Goal: Answer question/provide support: Answer question/provide support

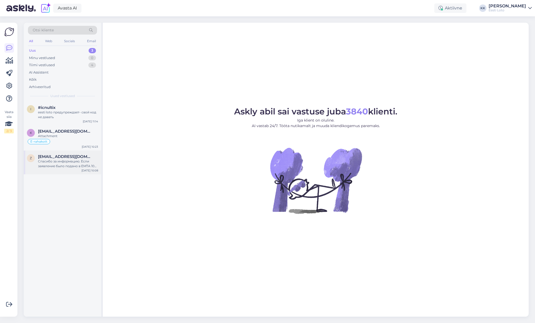
click at [58, 163] on div "Спасибо за информацию. Если заявление было подано в EMTA 10 числа, ограничение …" at bounding box center [68, 163] width 60 height 9
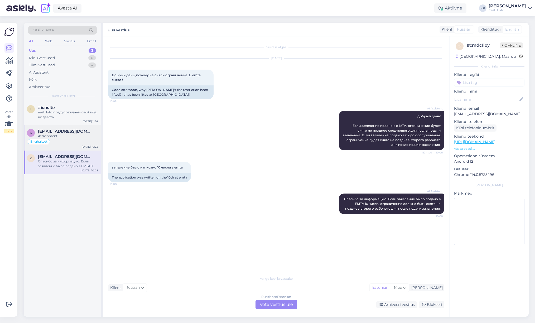
click at [56, 134] on div "Attachment" at bounding box center [68, 136] width 60 height 5
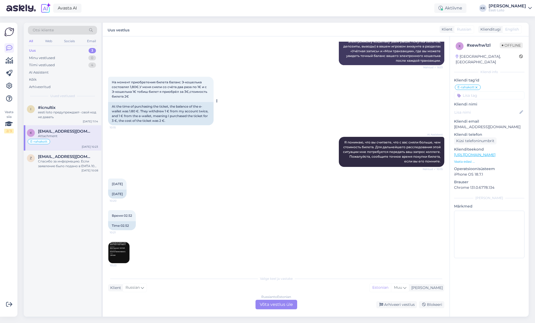
scroll to position [320, 0]
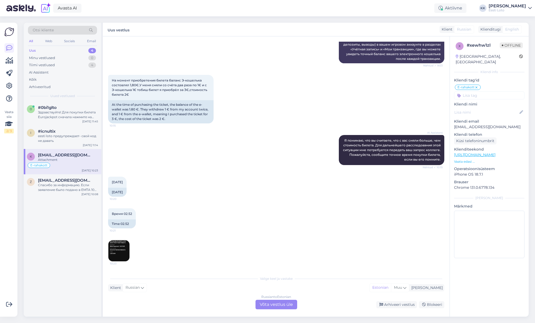
click at [118, 250] on img at bounding box center [118, 250] width 21 height 21
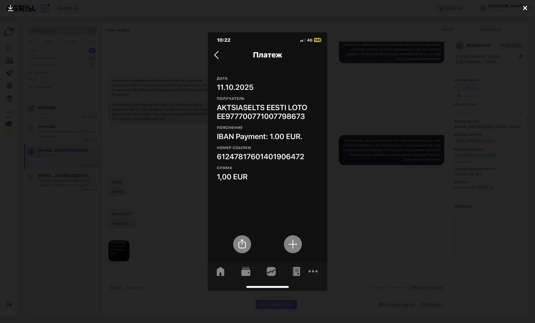
click at [525, 7] on icon at bounding box center [525, 8] width 4 height 7
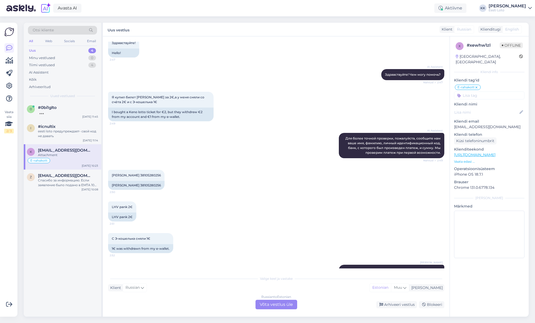
scroll to position [31, 0]
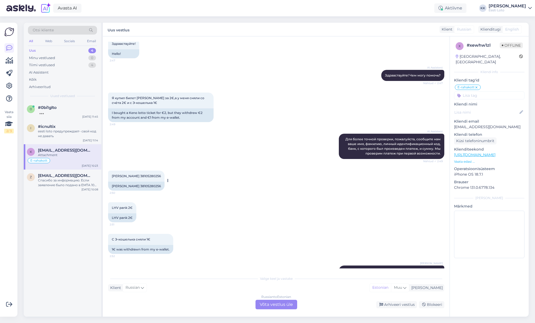
click at [158, 175] on span "[PERSON_NAME] 38105280256" at bounding box center [136, 176] width 49 height 4
copy span "38105280256"
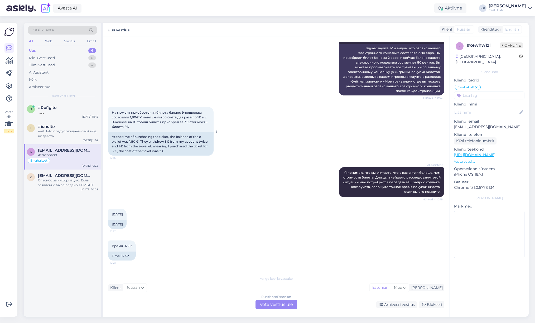
scroll to position [352, 0]
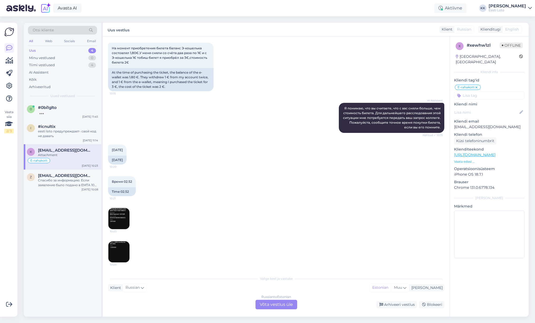
click at [125, 246] on img at bounding box center [118, 251] width 21 height 21
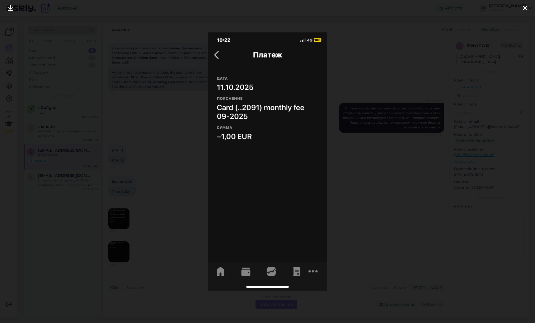
click at [525, 9] on icon at bounding box center [525, 8] width 4 height 7
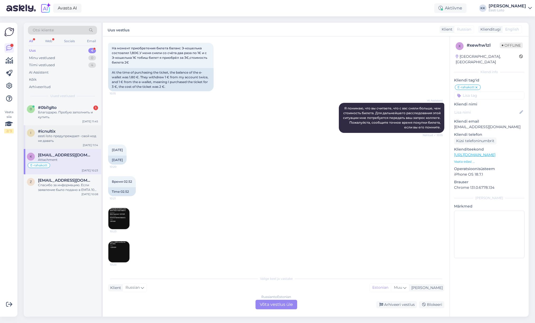
click at [70, 136] on div "eesti loto предупреждает- свой код не давать" at bounding box center [68, 138] width 60 height 9
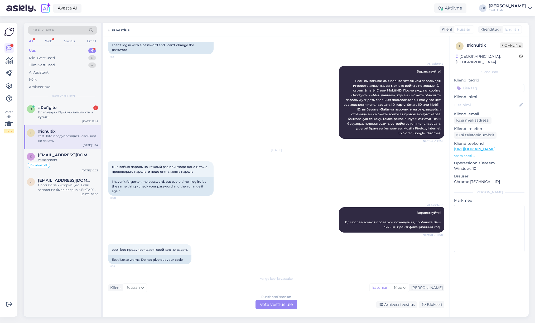
scroll to position [42, 0]
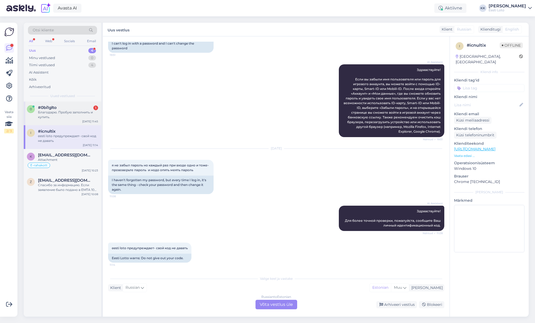
click at [57, 113] on div "Благодарю. Пробую заполнить и купить." at bounding box center [68, 114] width 60 height 9
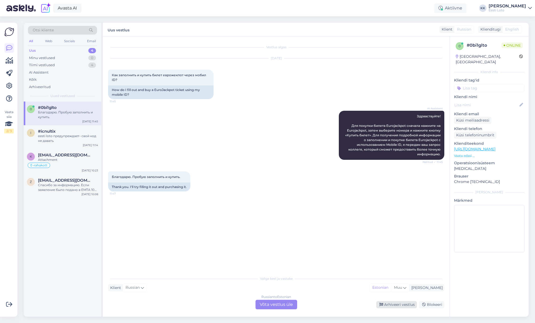
click at [403, 303] on div "Arhiveeri vestlus" at bounding box center [396, 304] width 41 height 7
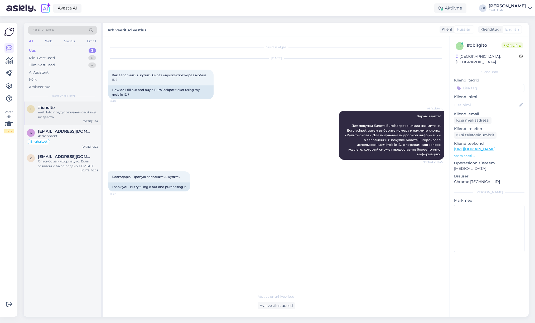
click at [60, 112] on div "eesti loto предупреждает- свой код не давать" at bounding box center [68, 114] width 60 height 9
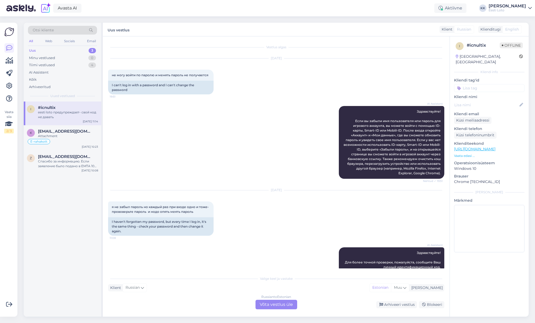
scroll to position [42, 0]
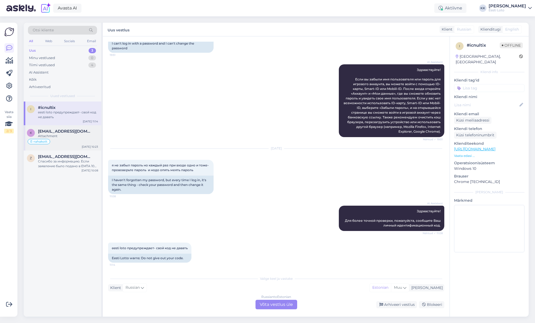
click at [65, 135] on div "Attachment" at bounding box center [68, 136] width 60 height 5
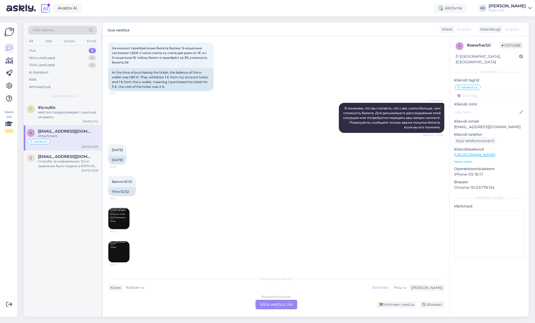
click at [115, 217] on img at bounding box center [118, 218] width 21 height 21
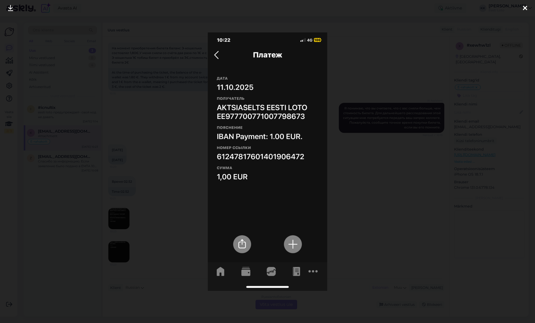
drag, startPoint x: 526, startPoint y: 7, endPoint x: 519, endPoint y: 7, distance: 7.1
click at [525, 7] on icon at bounding box center [525, 8] width 4 height 7
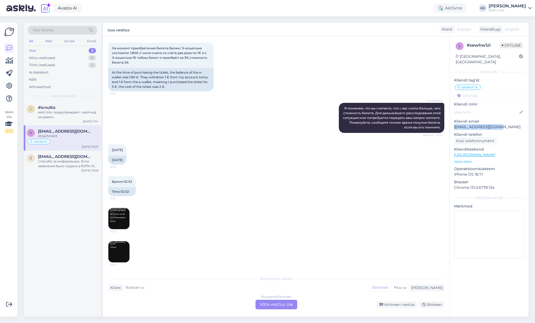
drag, startPoint x: 508, startPoint y: 122, endPoint x: 453, endPoint y: 123, distance: 54.8
click at [454, 124] on p "[EMAIL_ADDRESS][DOMAIN_NAME]" at bounding box center [489, 127] width 70 height 6
copy p "[EMAIL_ADDRESS][DOMAIN_NAME]"
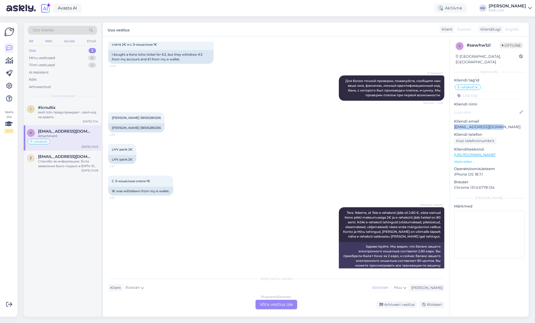
scroll to position [80, 0]
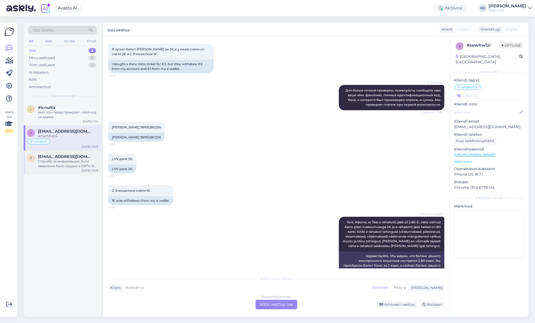
click at [72, 163] on div "Спасибо за информацию. Если заявление было подано в EMTA 10 числа, ограничение …" at bounding box center [68, 163] width 60 height 9
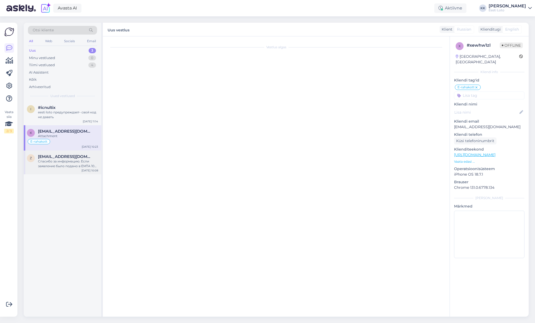
scroll to position [0, 0]
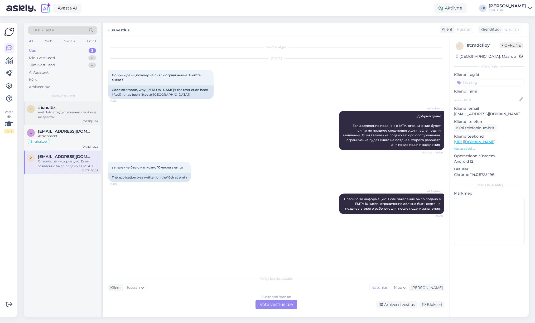
click at [48, 111] on div "eesti loto предупреждает- свой код не давать" at bounding box center [68, 114] width 60 height 9
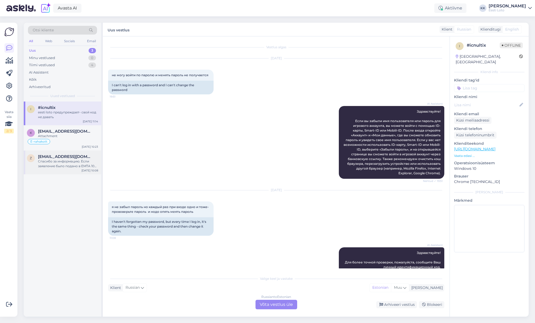
click at [70, 164] on div "Спасибо за информацию. Если заявление было подано в EMTA 10 числа, ограничение …" at bounding box center [68, 163] width 60 height 9
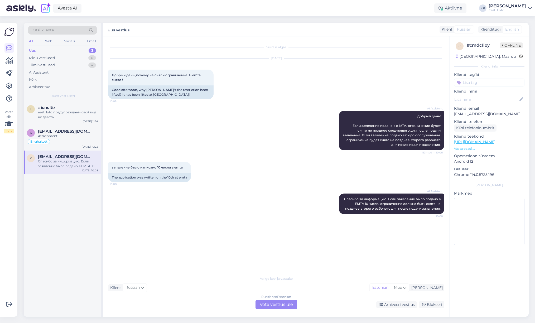
click at [486, 114] on p "[EMAIL_ADDRESS][DOMAIN_NAME]" at bounding box center [489, 114] width 70 height 6
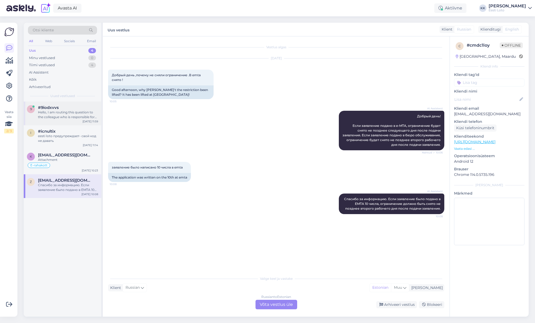
click at [68, 116] on div "Hello, I am routing this question to the colleague who is responsible for this …" at bounding box center [68, 114] width 60 height 9
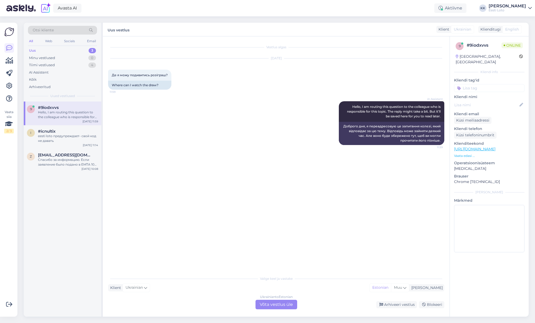
click at [283, 304] on div "Ukrainian to Estonian Võta vestlus üle" at bounding box center [276, 304] width 42 height 9
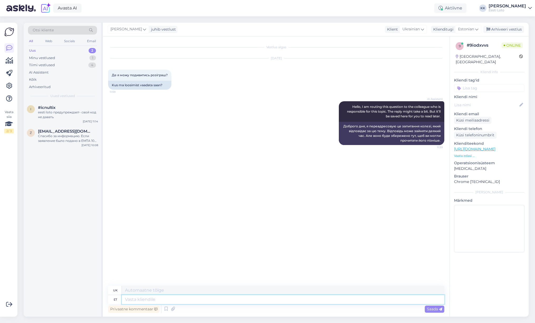
click at [219, 298] on textarea at bounding box center [283, 299] width 322 height 9
type textarea "Tere."
type textarea "Привіт"
type textarea "Tere."
type textarea "Привіт."
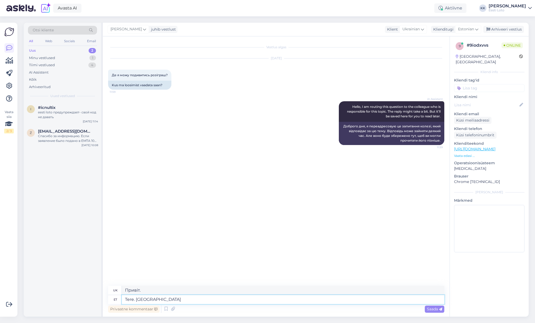
type textarea "Tere. Palun t"
type textarea "Привіт. Будь ласка."
type textarea "Tere. Palun täpsustage,"
type textarea "Доброго дня. Будь ласка, уточніть,"
type textarea "Tere. Palun täpsustage, milli"
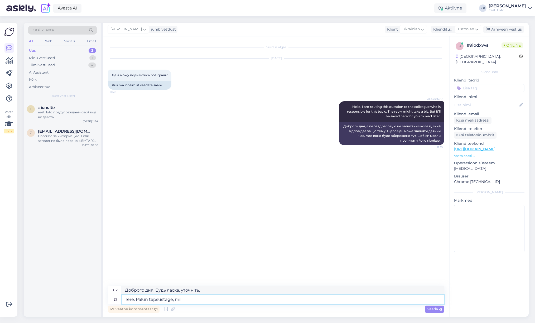
type textarea "Доброго дня. Будь ласка, уточніть, який"
type textarea "Tere. Palun täpsustage, millist"
type textarea "Доброго дня. Будь ласка, уточніть, який саме."
type textarea "Tere. Palun täpsustage, millist loosimist"
type textarea "Доброго дня. Будь ласка, уточніть, який розіграш."
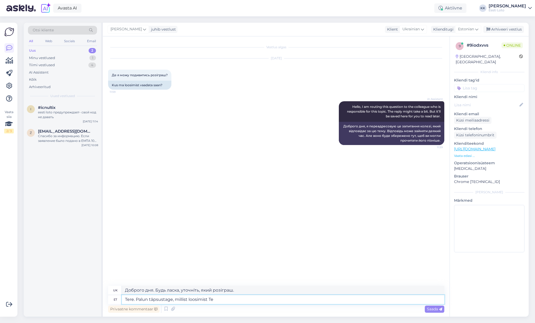
type textarea "Tere. Palun täpsustage, millist loosimist Te"
type textarea "Вітаю. Будь ласка, уточніть, в якому розіграші ви берете участь."
type textarea "Tere. Palun täpsustage, millist loosimist Te mõtlete."
type textarea "Доброго дня. Будь ласка, уточніть, про який розіграш ви маєте на увазі."
type textarea "Tere. Palun täpsustage, millist loosimist Te mõtlete."
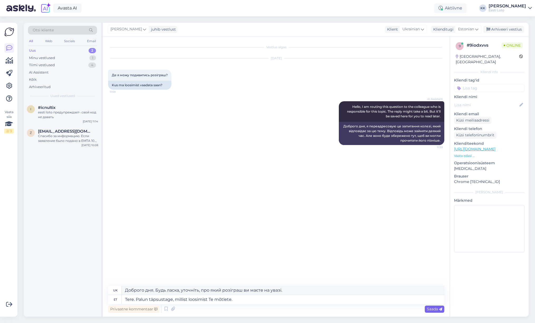
click at [427, 308] on div "Saada" at bounding box center [435, 309] width 20 height 7
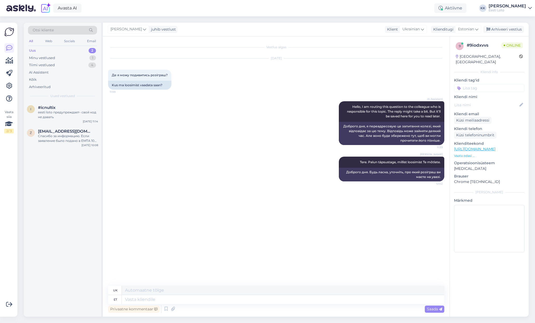
click at [488, 84] on input at bounding box center [489, 88] width 70 height 8
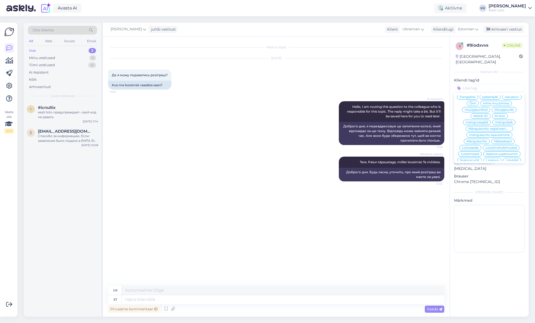
scroll to position [149, 0]
click at [471, 148] on span "Loosimised" at bounding box center [470, 149] width 18 height 3
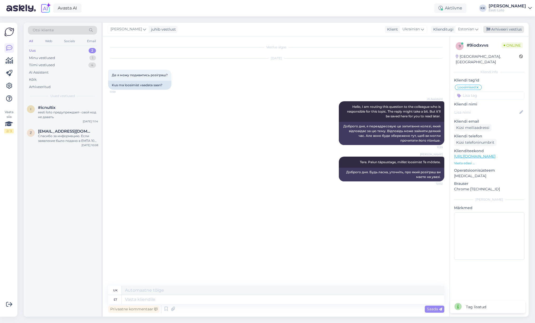
click at [502, 29] on div "Arhiveeri vestlus" at bounding box center [503, 29] width 41 height 7
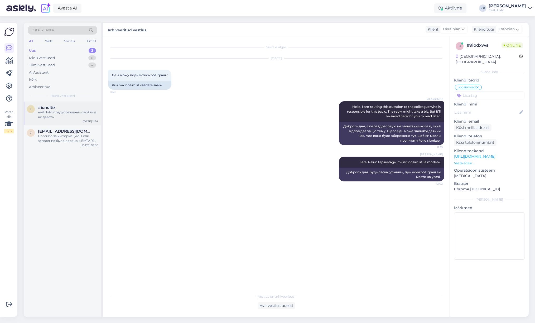
click at [55, 110] on div "eesti loto предупреждает- свой код не давать" at bounding box center [68, 114] width 60 height 9
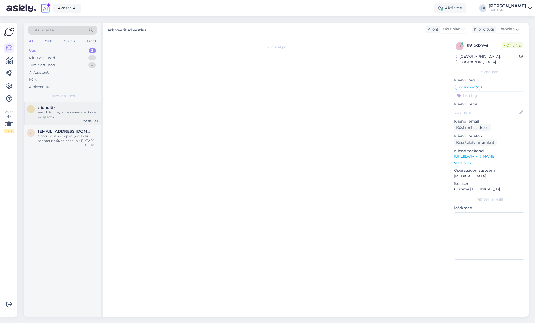
scroll to position [42, 0]
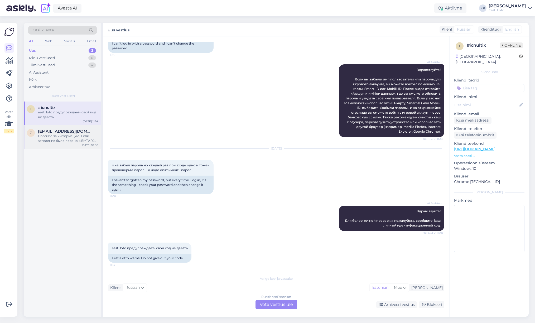
click at [64, 133] on span "[EMAIL_ADDRESS][DOMAIN_NAME]" at bounding box center [65, 131] width 55 height 5
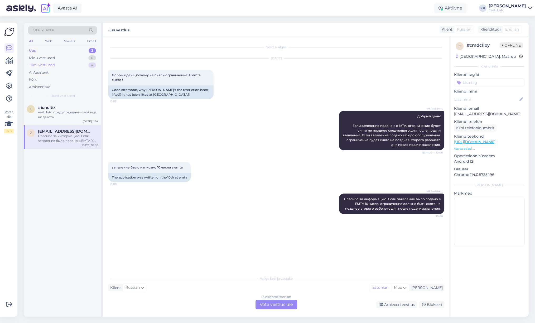
click at [64, 64] on div "Tiimi vestlused 4" at bounding box center [62, 64] width 69 height 7
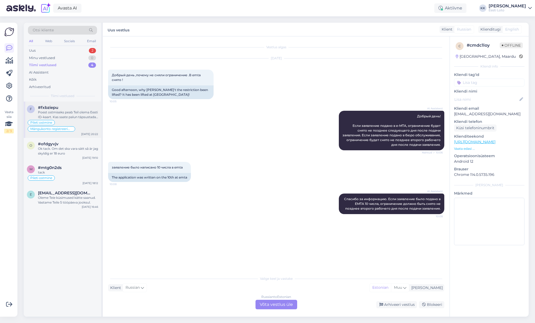
drag, startPoint x: 79, startPoint y: 112, endPoint x: 88, endPoint y: 116, distance: 9.9
click at [79, 112] on div "Poest ostmiseks peab Teil olema Eesti ID-kaart. Kas saate palun täpsustada, mik…" at bounding box center [68, 114] width 60 height 9
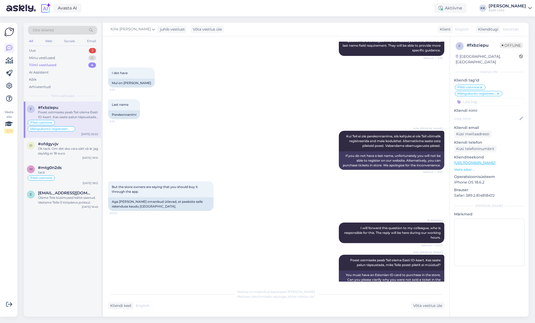
scroll to position [311, 0]
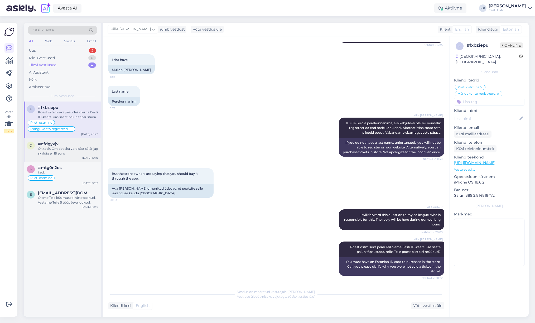
click at [67, 150] on div "Ok tack. Om det ska vara sätt så är jag skyldig er 18 euro" at bounding box center [68, 150] width 60 height 9
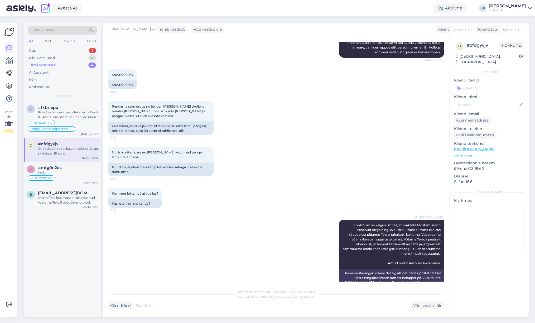
scroll to position [169, 0]
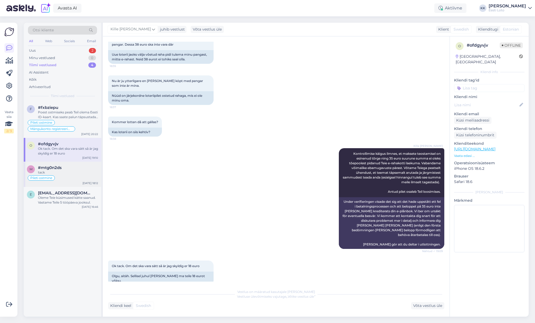
click at [65, 171] on div "tack" at bounding box center [68, 172] width 60 height 5
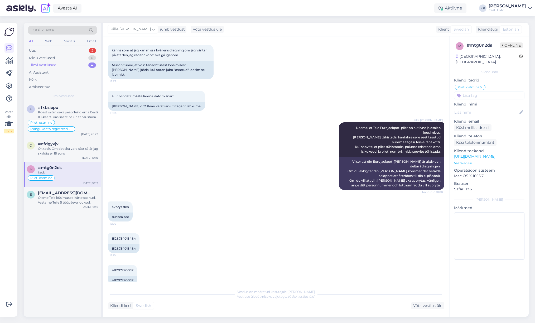
scroll to position [393, 0]
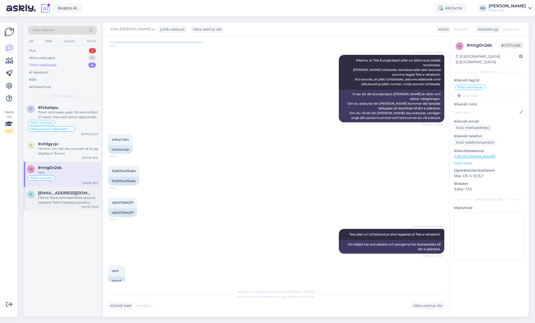
click at [64, 201] on div "Oleme Teie küsimused kätte saanud. Vastame Teile 5 tööpäeva jooksul." at bounding box center [68, 199] width 60 height 9
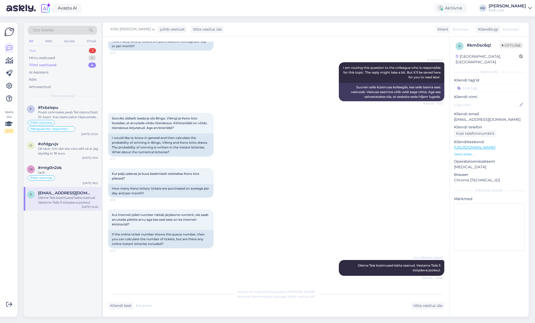
click at [35, 50] on div "Uus" at bounding box center [32, 50] width 7 height 5
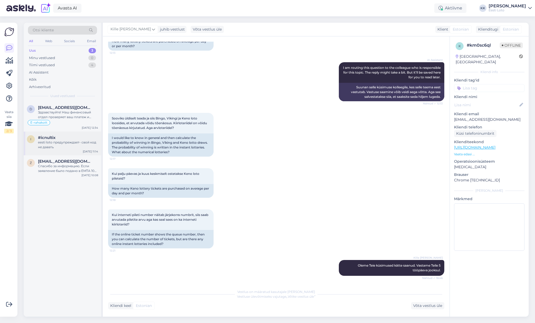
click at [62, 146] on div "eesti loto предупреждает- свой код не давать" at bounding box center [68, 144] width 60 height 9
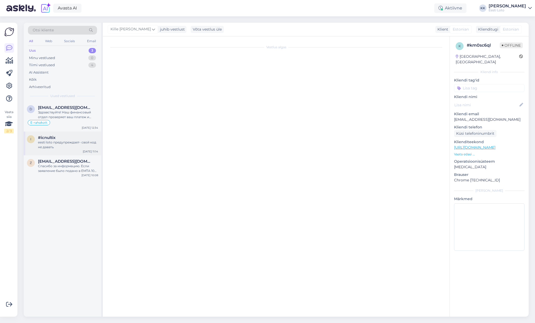
scroll to position [42, 0]
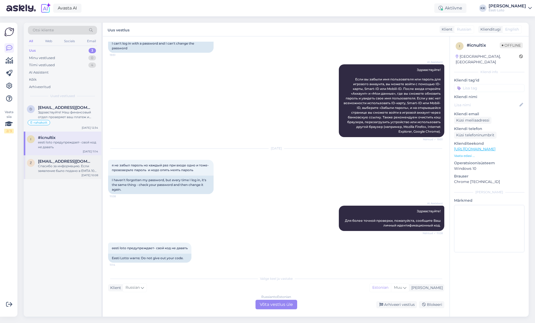
click at [53, 167] on div "Спасибо за информацию. Если заявление было подано в EMTA 10 числа, ограничение …" at bounding box center [68, 168] width 60 height 9
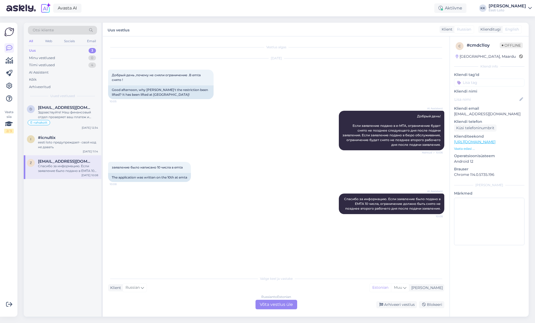
click at [485, 115] on p "[EMAIL_ADDRESS][DOMAIN_NAME]" at bounding box center [489, 114] width 70 height 6
drag, startPoint x: 69, startPoint y: 115, endPoint x: 74, endPoint y: 116, distance: 5.4
click at [69, 115] on div "Здравствуйте! Наш финансовый отдел проверяет ваш платеж и либо вернет его на ва…" at bounding box center [68, 114] width 60 height 9
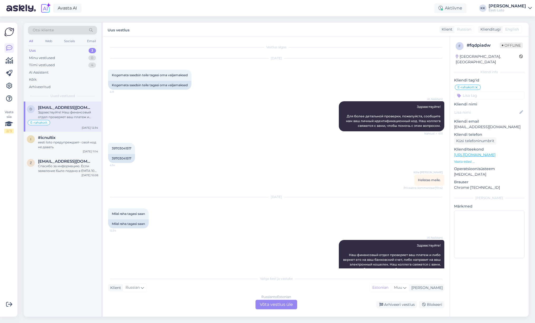
scroll to position [1, 0]
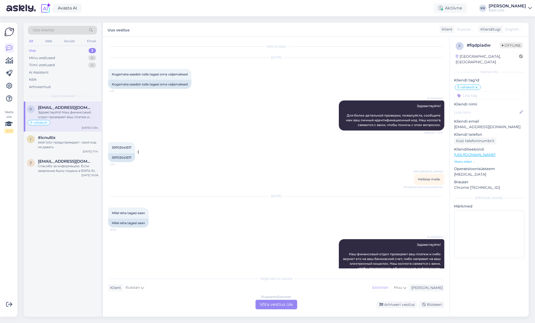
click at [121, 147] on span "39703041517" at bounding box center [122, 148] width 20 height 4
copy span "39703041517"
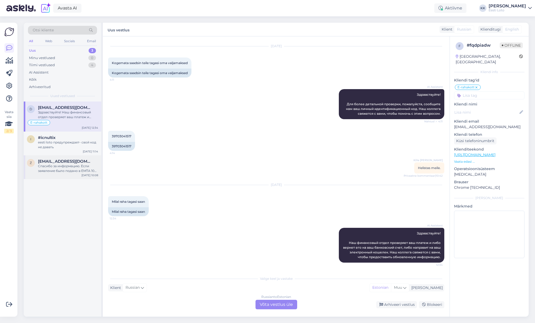
click at [54, 170] on div "Спасибо за информацию. Если заявление было подано в EMTA 10 числа, ограничение …" at bounding box center [68, 168] width 60 height 9
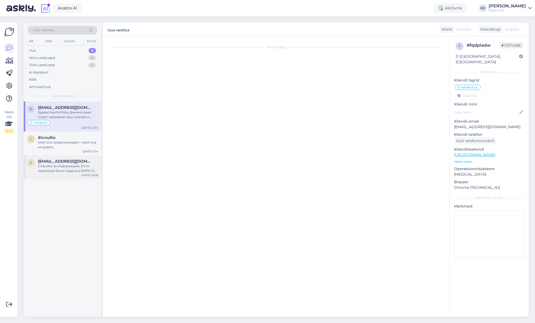
scroll to position [0, 0]
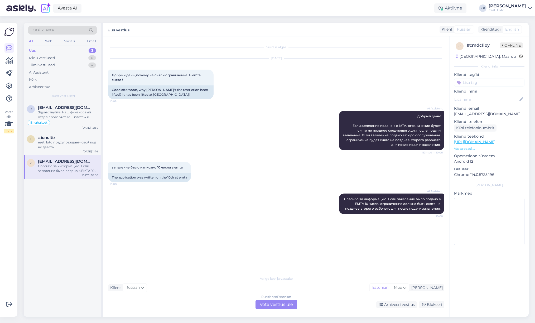
click at [482, 115] on p "[EMAIL_ADDRESS][DOMAIN_NAME]" at bounding box center [489, 114] width 70 height 6
drag, startPoint x: 283, startPoint y: 304, endPoint x: 279, endPoint y: 304, distance: 4.5
click at [283, 304] on div "Russian to Estonian Võta vestlus üle" at bounding box center [276, 304] width 42 height 9
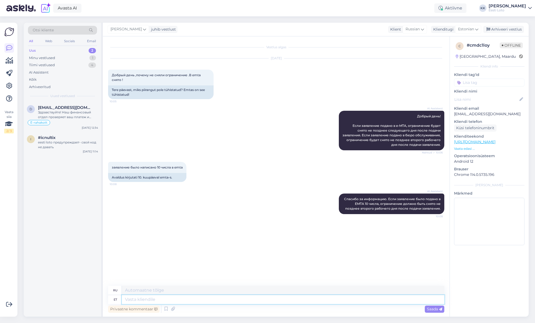
click at [206, 297] on textarea at bounding box center [283, 299] width 322 height 9
type textarea "Tere."
type textarea "Привет."
type textarea "Tere. Meie"
type textarea "Привет. Мы"
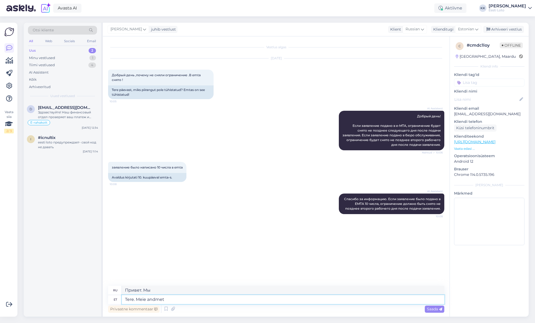
type textarea "Tere. Meie andmete"
type textarea "Здравствуйте. Наши данные"
type textarea "Tere. Meie andmetel"
type textarea "Здравствуйте. По нашим данным"
type textarea "Tere. Meie andmetel Teil"
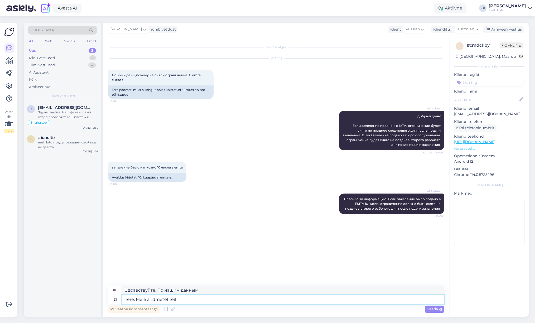
type textarea "Здравствуйте. По нашим данным, вы"
type textarea "Tere. Meie andmetel Teil puu"
type textarea "Здравствуйте. По нашим данным, у вас есть дерево."
type textarea "Tere. Meie andmetel Teil puudub"
type textarea "Здравствуйте. По нашим данным, у вас нет"
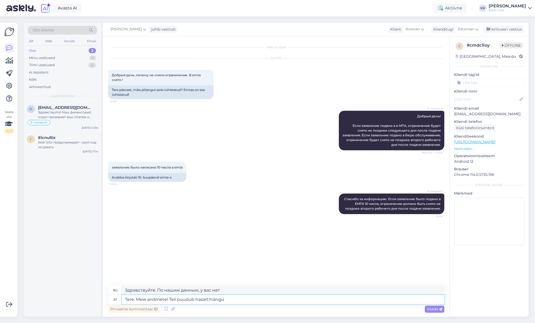
type textarea "Tere. Meie andmetel Teil puudub hasartmängu"
type textarea "Здравствуйте. По нашим данным, вы не играли в азартные игры."
type textarea "Tere. Meie andmetel Teil puudub hasartmängupiirang"
type textarea "Здравствуйте. По нашим данным, у вас нет ограничений на азартные игры."
drag, startPoint x: 246, startPoint y: 299, endPoint x: 240, endPoint y: 299, distance: 6.6
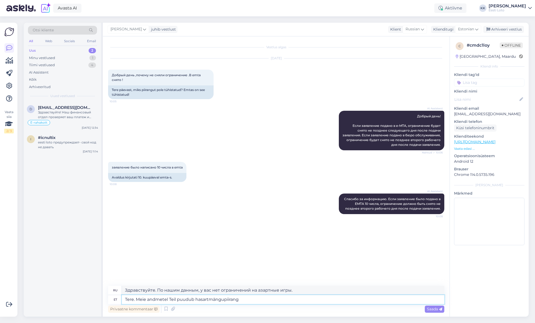
click at [240, 299] on textarea "Tere. Meie andmetel Teil puudub hasartmängupiirang" at bounding box center [283, 299] width 322 height 9
paste textarea "Soovitame kustutada veebilehitseja vahemälu ja kasutada võimaluse korral erinev…"
type textarea "Tere. Meie andmetel Teil puudub hasartmängupiirang. Soovitame kustutada veebile…"
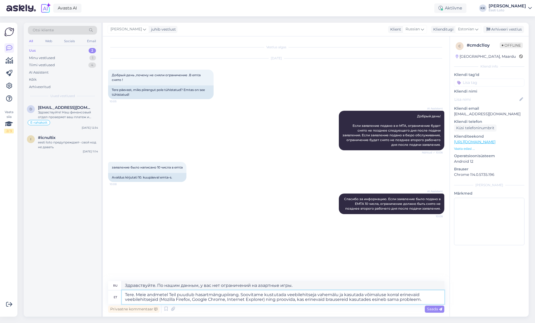
type textarea "Здравствуйте. По нашим данным, у вас нет ограничений на азартные игры. Рекоменд…"
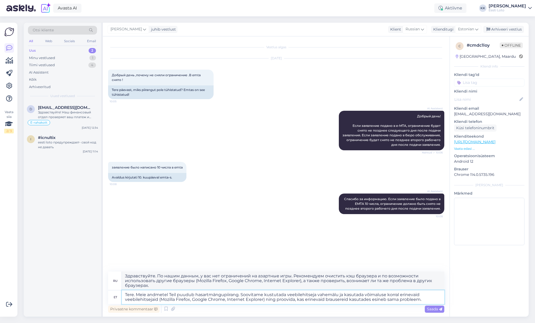
click at [224, 295] on textarea "Tere. Meie andmetel Teil puudub hasartmängupiirang. Soovitame kustutada veebile…" at bounding box center [283, 297] width 322 height 14
click at [196, 295] on textarea "Tere. Meie andmetel Teil puudub hasartmängu piirang. Soovitame kustutada veebil…" at bounding box center [283, 297] width 322 height 14
type textarea "Tere. Meie andmetel Teil puudub hasartmängu piirang. Soovitame kustutada veebil…"
drag, startPoint x: 432, startPoint y: 307, endPoint x: 427, endPoint y: 309, distance: 5.4
click at [432, 307] on span "Saada" at bounding box center [434, 309] width 15 height 5
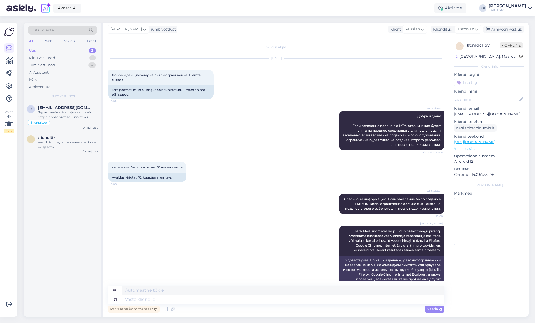
scroll to position [13, 0]
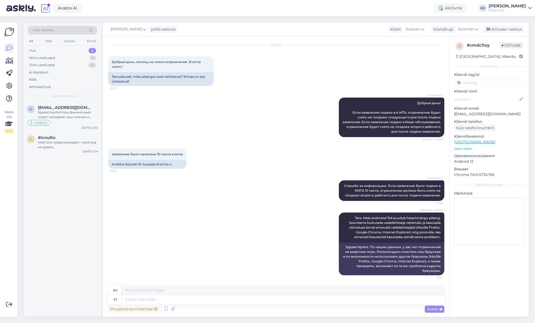
drag, startPoint x: 486, startPoint y: 83, endPoint x: 489, endPoint y: 93, distance: 10.4
click at [486, 83] on input at bounding box center [489, 83] width 70 height 8
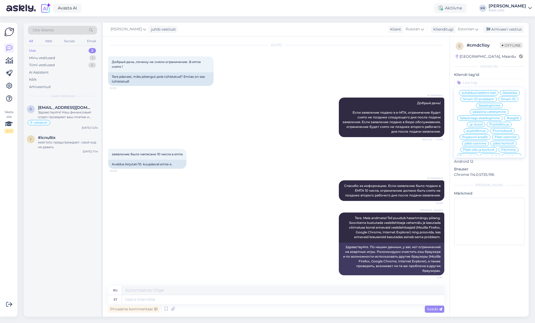
scroll to position [74, 0]
click at [478, 84] on input at bounding box center [489, 83] width 70 height 8
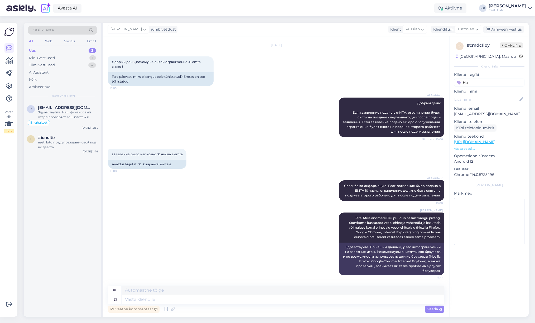
type input "H"
click at [487, 83] on input "EMTA" at bounding box center [489, 83] width 70 height 8
type input "Hasartmängu piirang"
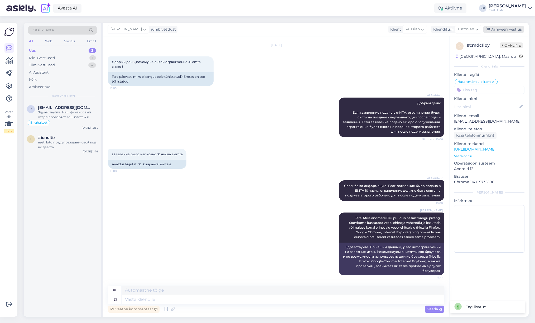
click at [509, 31] on div "Arhiveeri vestlus" at bounding box center [503, 29] width 41 height 7
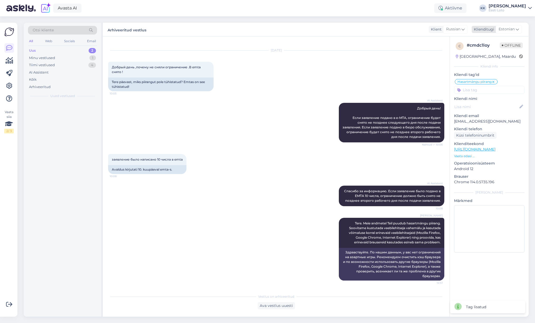
scroll to position [8, 0]
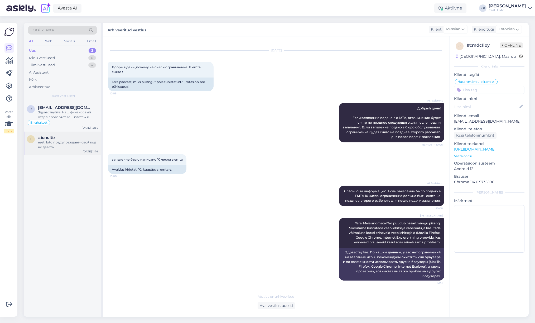
click at [57, 144] on div "eesti loto предупреждает- свой код не давать" at bounding box center [68, 144] width 60 height 9
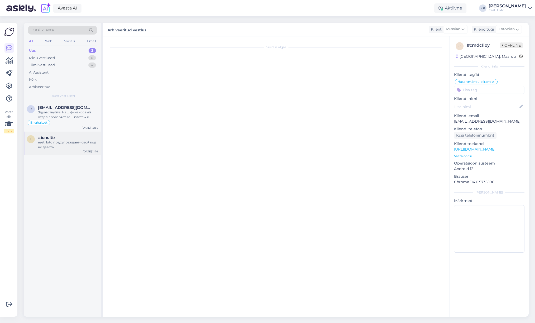
scroll to position [42, 0]
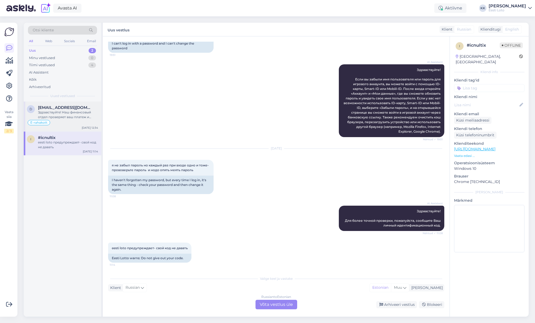
click at [46, 111] on div "Здравствуйте! Наш финансовый отдел проверяет ваш платеж и либо вернет его на ва…" at bounding box center [68, 114] width 60 height 9
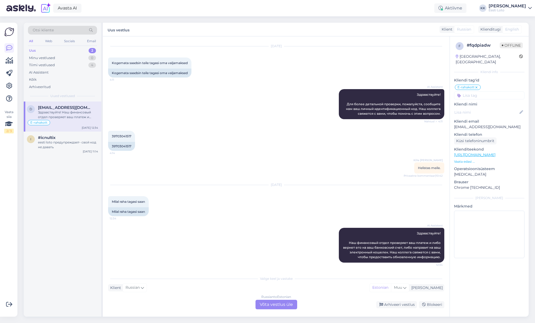
scroll to position [12, 0]
drag, startPoint x: 42, startPoint y: 80, endPoint x: 49, endPoint y: 81, distance: 7.4
click at [42, 80] on div "Kõik" at bounding box center [62, 79] width 69 height 7
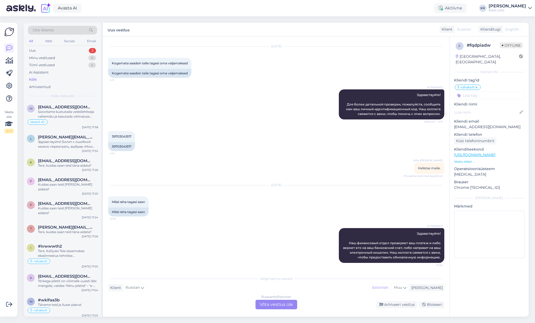
scroll to position [3056, 0]
click at [67, 229] on div "Tere, kuidas saan teid täna aidata?" at bounding box center [68, 231] width 60 height 5
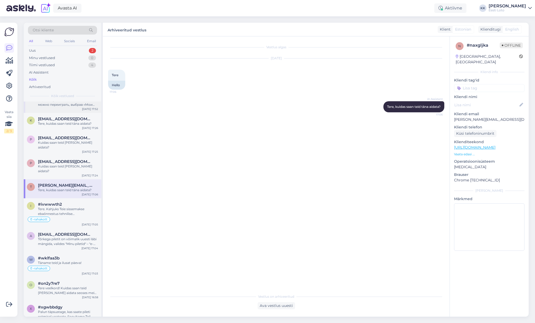
scroll to position [3094, 0]
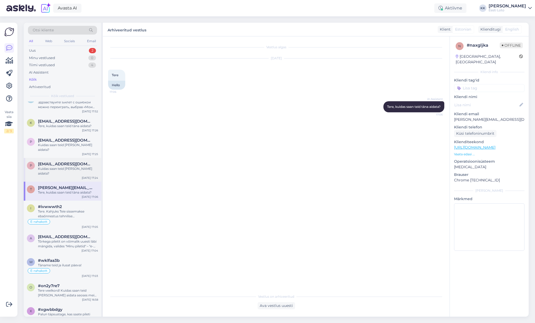
click at [68, 168] on div "Kuidas saan teid [PERSON_NAME] aidata?" at bounding box center [68, 170] width 60 height 9
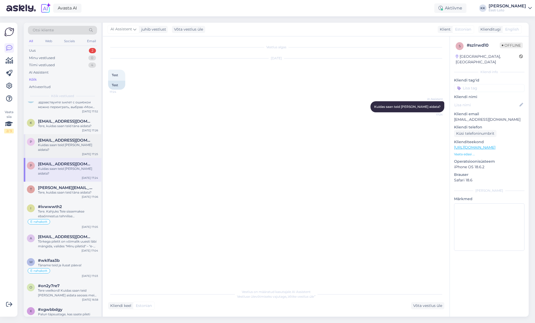
click at [65, 148] on div "Kuidas saan teid [PERSON_NAME] aidata?" at bounding box center [68, 147] width 60 height 9
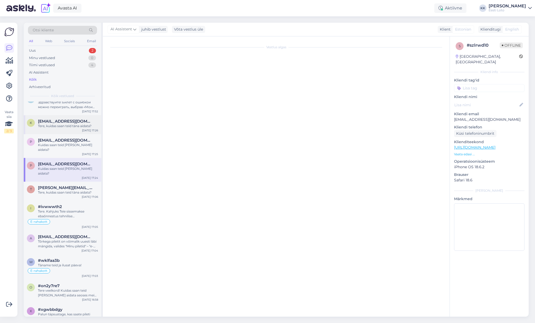
scroll to position [221, 0]
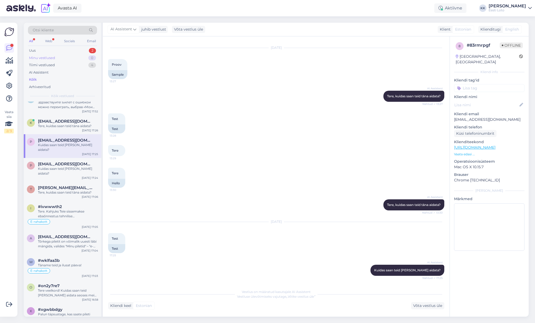
drag, startPoint x: 48, startPoint y: 52, endPoint x: 48, endPoint y: 55, distance: 3.7
click at [48, 52] on div "Uus 2" at bounding box center [62, 50] width 69 height 7
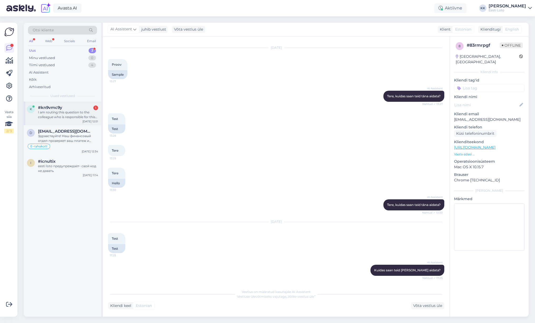
click at [61, 115] on div "I am routing this question to the colleague who is responsible for this topic. …" at bounding box center [68, 114] width 60 height 9
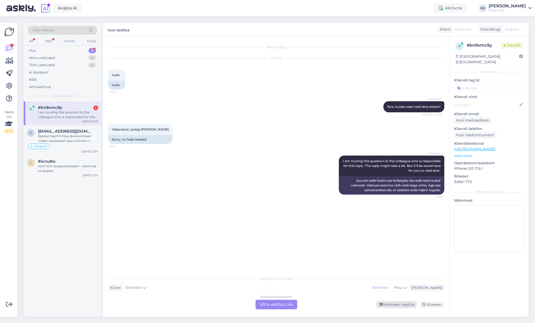
click at [402, 305] on div "Arhiveeri vestlus" at bounding box center [396, 304] width 41 height 7
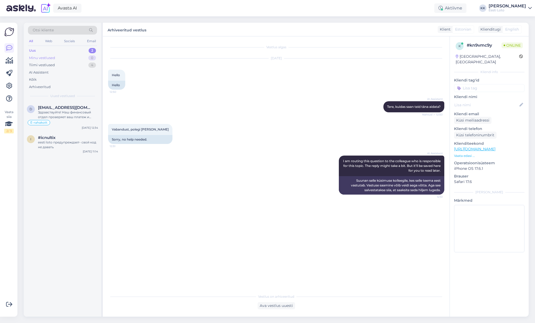
click at [52, 59] on div "Minu vestlused" at bounding box center [42, 57] width 26 height 5
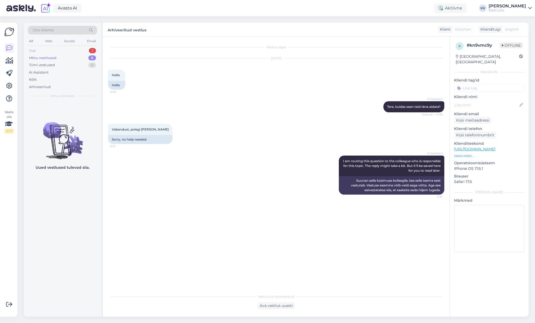
click at [40, 51] on div "Uus 2" at bounding box center [62, 50] width 69 height 7
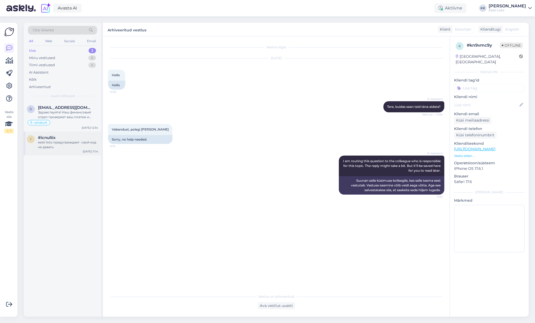
click at [59, 143] on div "eesti loto предупреждает- свой код не давать" at bounding box center [68, 144] width 60 height 9
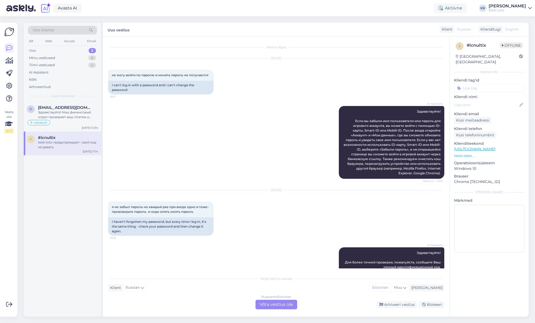
scroll to position [42, 0]
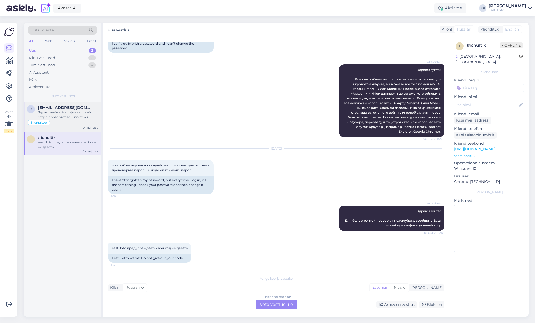
click at [65, 118] on div "Здравствуйте! Наш финансовый отдел проверяет ваш платеж и либо вернет его на ва…" at bounding box center [68, 114] width 60 height 9
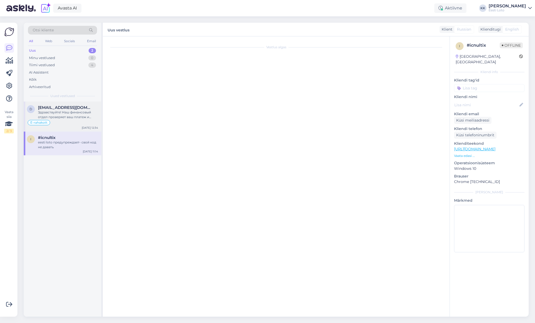
scroll to position [12, 0]
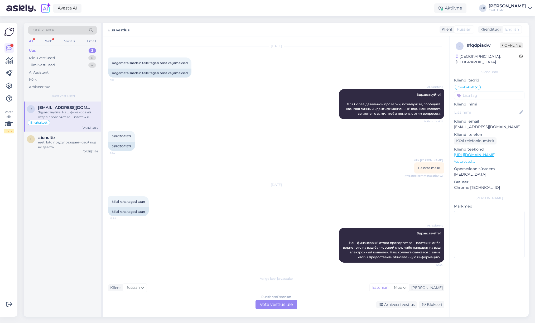
click at [46, 52] on div "Uus 2" at bounding box center [62, 50] width 69 height 7
click at [65, 146] on div "eesti loto предупреждает- свой код не давать" at bounding box center [68, 144] width 60 height 9
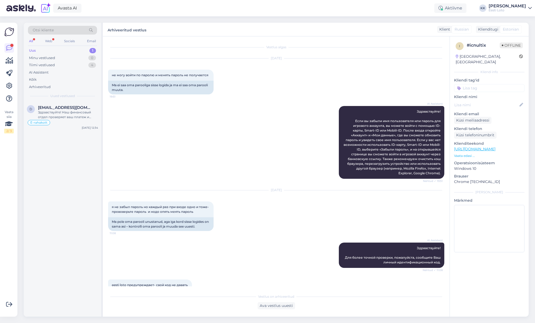
scroll to position [84, 0]
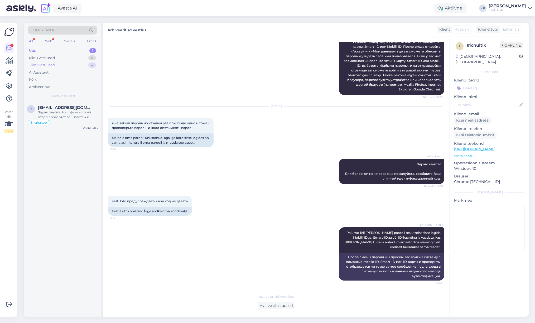
click at [65, 66] on div "Tiimi vestlused 4" at bounding box center [62, 64] width 69 height 7
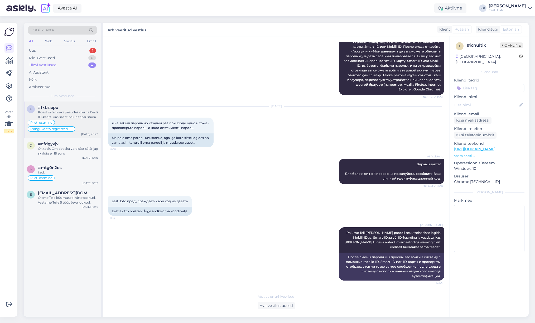
click at [84, 113] on div "Poest ostmiseks peab Teil olema Eesti ID-kaart. Kas saate palun täpsustada, mik…" at bounding box center [68, 114] width 60 height 9
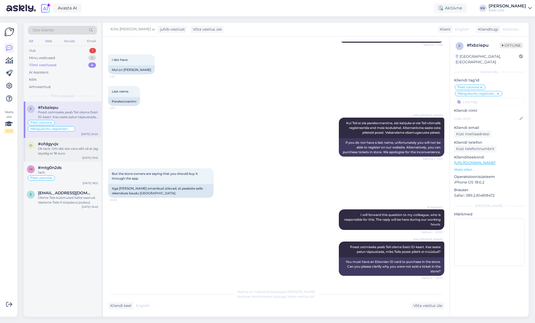
click at [56, 146] on span "#ofdgyvjv" at bounding box center [48, 144] width 21 height 5
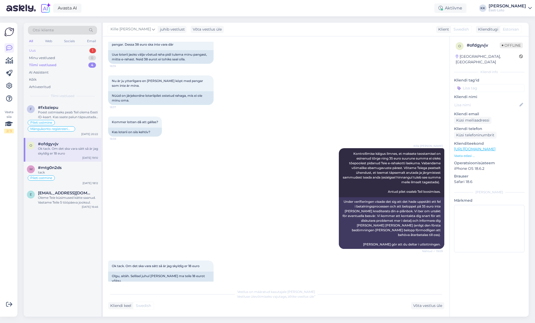
click at [55, 51] on div "Uus 1" at bounding box center [62, 50] width 69 height 7
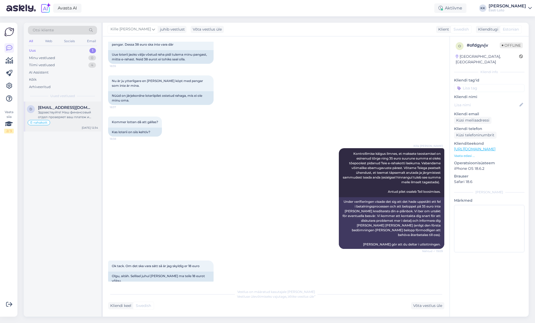
click at [61, 116] on div "Здравствуйте! Наш финансовый отдел проверяет ваш платеж и либо вернет его на ва…" at bounding box center [68, 114] width 60 height 9
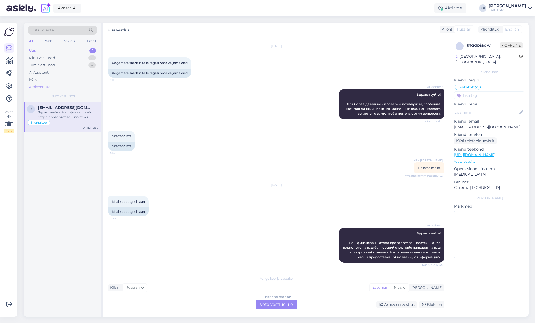
click at [40, 87] on div "Arhiveeritud" at bounding box center [40, 86] width 22 height 5
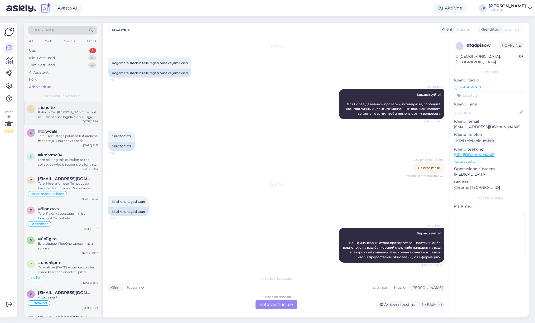
click at [59, 116] on div "Palume Teil [PERSON_NAME] parooli muutmist sisse logida Mobiil-IDga, Smart-IDga…" at bounding box center [68, 114] width 60 height 9
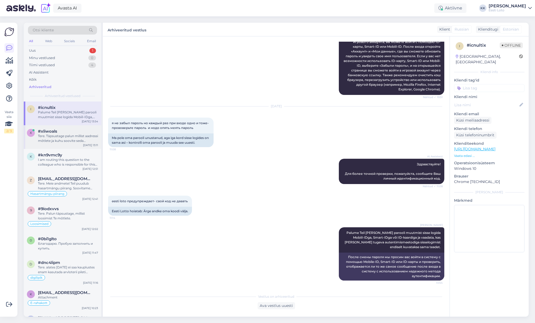
click at [65, 143] on div "Tere. Täpsustage palun millist aadressi mõtlete ja kuhu soovite seda kirjutada." at bounding box center [68, 138] width 60 height 9
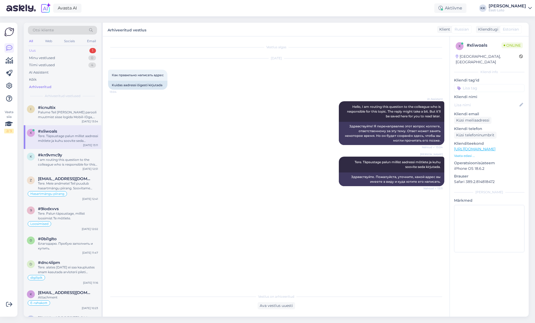
click at [47, 50] on div "Uus 1" at bounding box center [62, 50] width 69 height 7
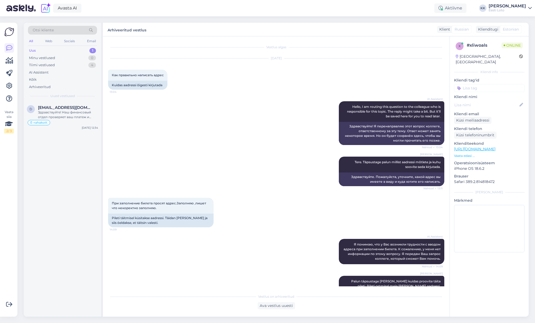
scroll to position [49, 0]
